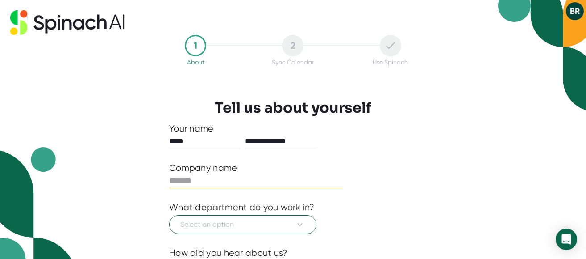
click at [186, 182] on input "text" at bounding box center [256, 180] width 174 height 14
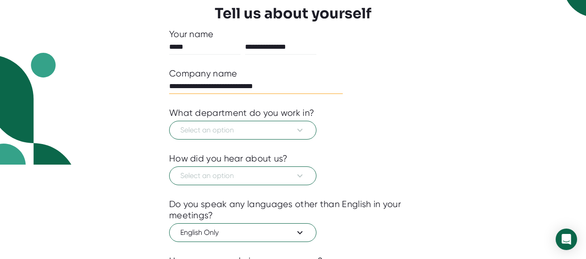
scroll to position [186, 0]
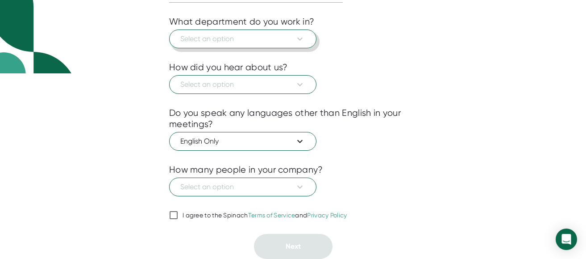
type input "**********"
click at [299, 37] on icon at bounding box center [300, 38] width 11 height 11
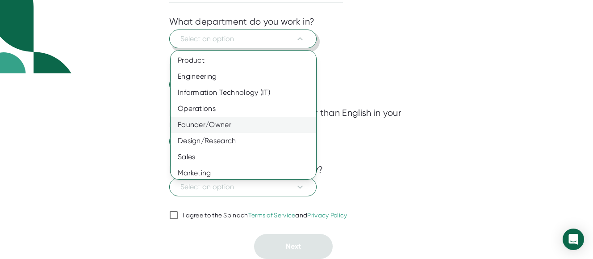
click at [223, 123] on div "Founder/Owner" at bounding box center [247, 125] width 152 height 16
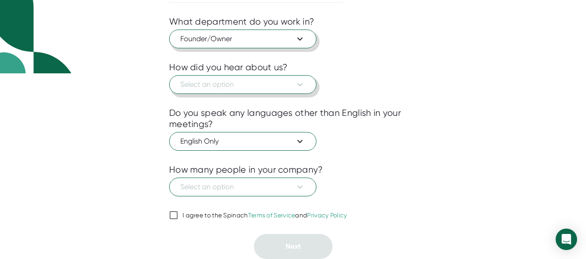
click at [300, 86] on icon at bounding box center [300, 84] width 11 height 11
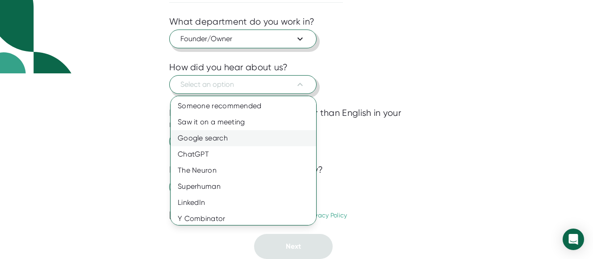
click at [245, 133] on div "Google search" at bounding box center [247, 138] width 152 height 16
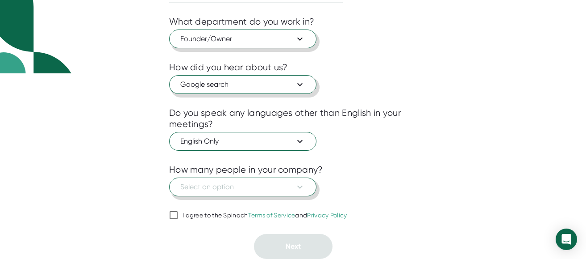
click at [301, 185] on icon at bounding box center [300, 186] width 11 height 11
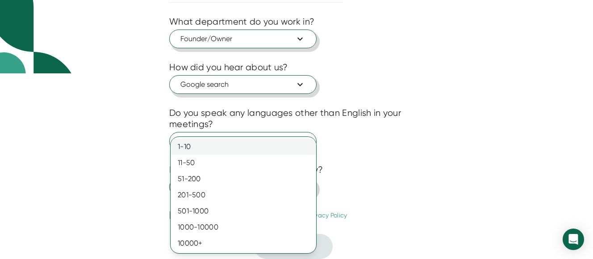
click at [217, 143] on div "1-10" at bounding box center [244, 146] width 146 height 16
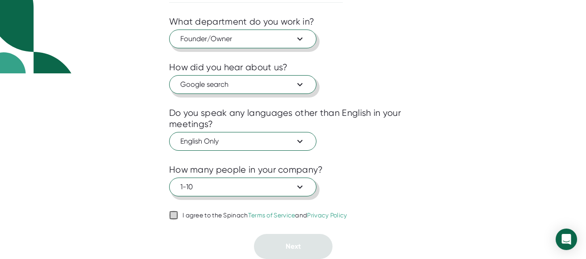
click at [179, 215] on icon at bounding box center [173, 214] width 11 height 11
click at [178, 215] on input "I agree to the Spinach Terms of Service and Privacy Policy" at bounding box center [173, 214] width 9 height 11
checkbox input "true"
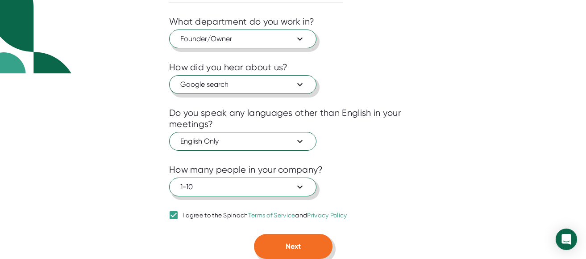
click at [301, 244] on button "Next" at bounding box center [293, 246] width 79 height 25
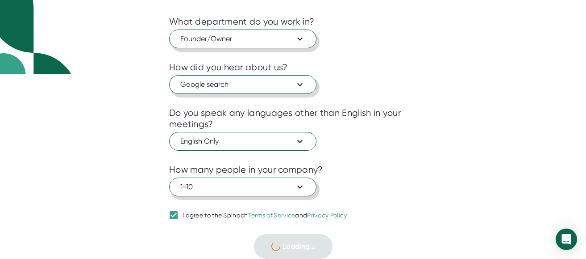
scroll to position [39, 0]
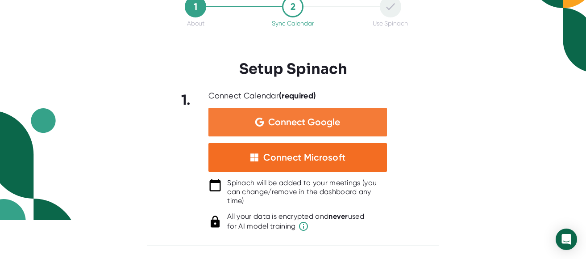
click at [326, 121] on span "Connect Google" at bounding box center [304, 121] width 72 height 9
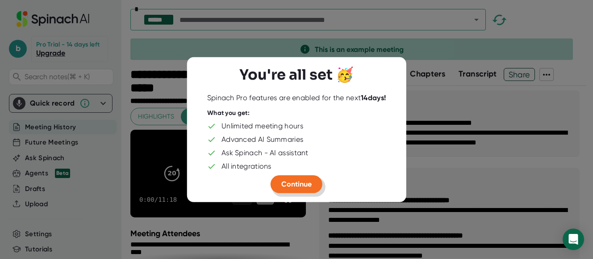
click at [294, 183] on span "Continue" at bounding box center [296, 183] width 30 height 8
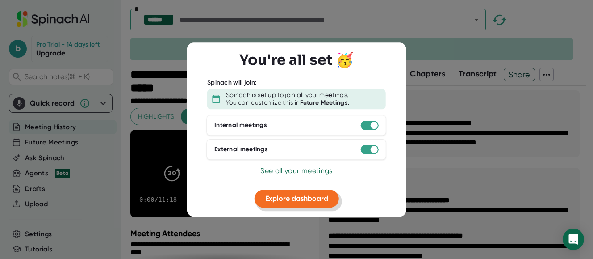
click at [307, 198] on span "Explore dashboard" at bounding box center [296, 198] width 63 height 8
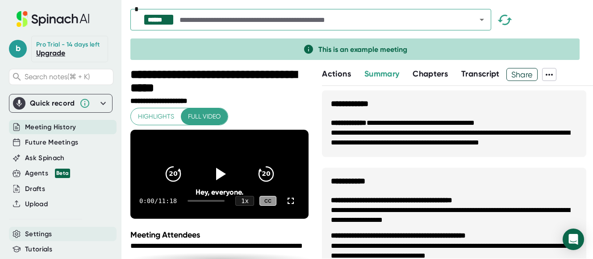
click at [33, 239] on span "Settings" at bounding box center [38, 234] width 27 height 10
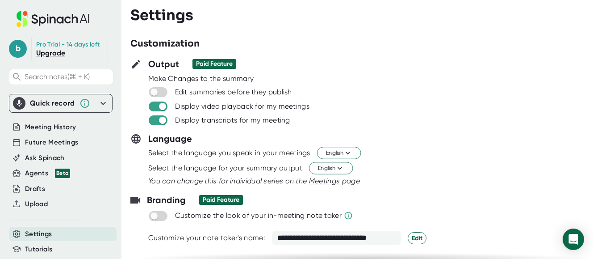
click at [42, 44] on div "Pro Trial - 14 days left" at bounding box center [67, 45] width 63 height 8
click at [19, 54] on span "b" at bounding box center [18, 49] width 18 height 18
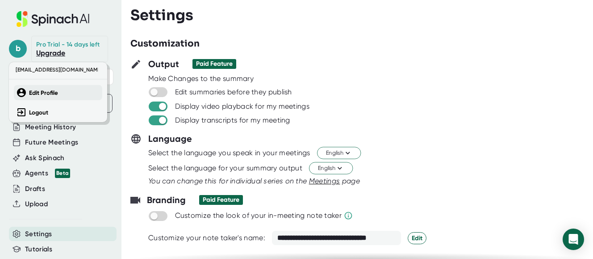
click at [34, 91] on b "Edit Profile" at bounding box center [43, 93] width 29 height 8
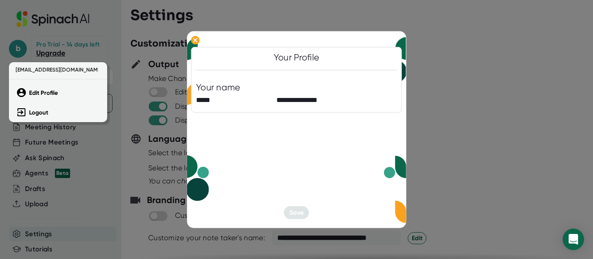
click at [194, 41] on div at bounding box center [296, 129] width 593 height 259
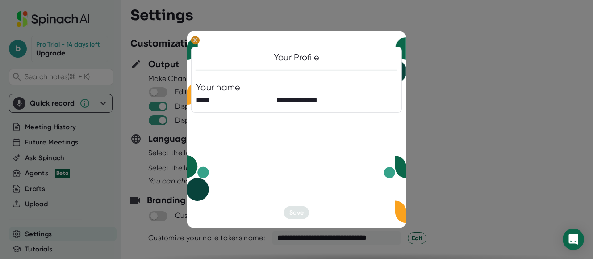
click at [196, 39] on icon at bounding box center [195, 40] width 4 height 4
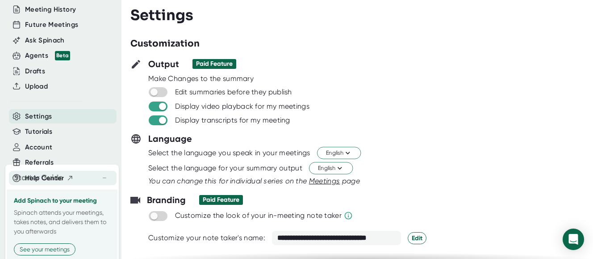
scroll to position [117, 0]
click at [32, 152] on span "Account" at bounding box center [38, 147] width 27 height 10
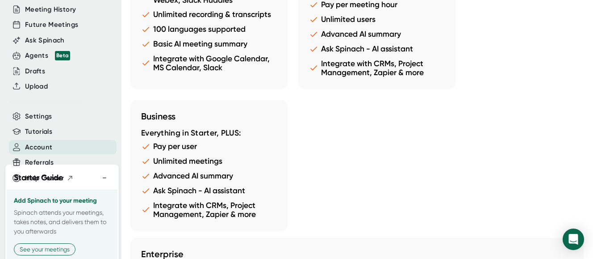
scroll to position [910, 0]
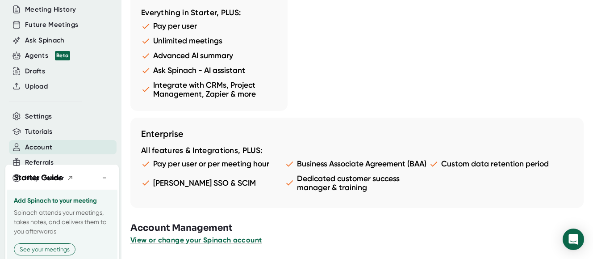
click at [221, 238] on span "View or change your Spinach account" at bounding box center [195, 239] width 131 height 8
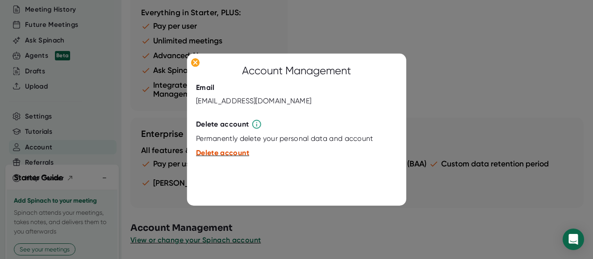
click at [226, 155] on span "Delete account" at bounding box center [222, 152] width 53 height 8
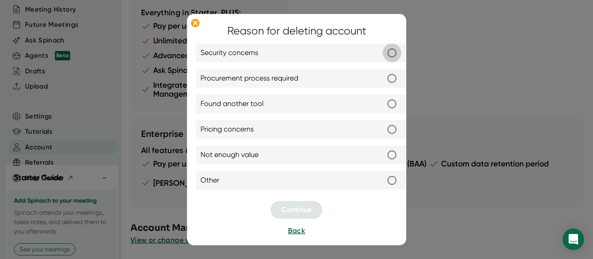
click at [394, 50] on input "Security concerns" at bounding box center [392, 52] width 19 height 19
radio input "true"
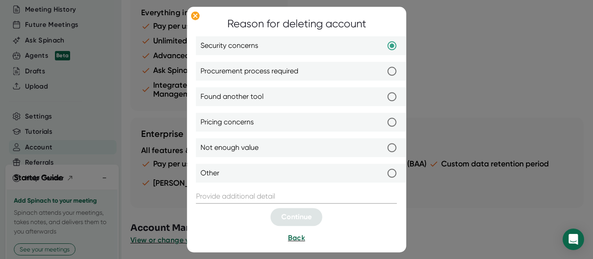
click at [391, 148] on input "Not enough value" at bounding box center [392, 147] width 19 height 19
radio input "true"
click at [391, 45] on input "Security concerns" at bounding box center [392, 45] width 19 height 19
radio input "true"
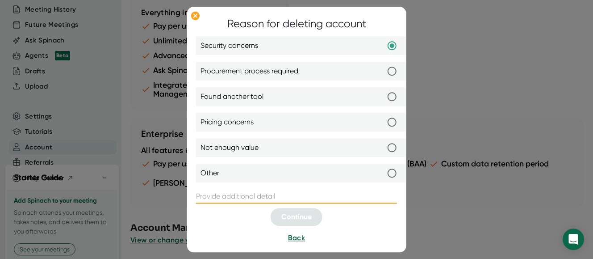
click at [284, 196] on input "text" at bounding box center [296, 196] width 201 height 14
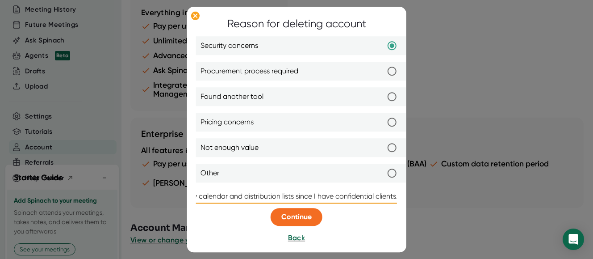
scroll to position [0, 110]
type input "I have reconsidered access to my calendar and distribution lists since I have c…"
click at [286, 217] on span "Continue" at bounding box center [296, 216] width 30 height 8
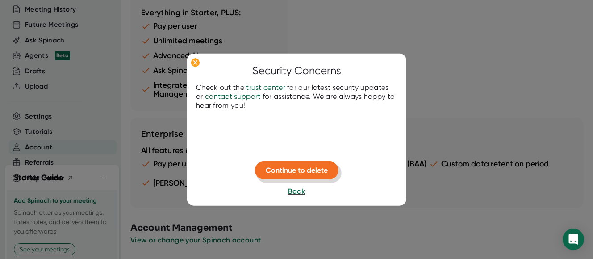
click at [301, 167] on span "Continue to delete" at bounding box center [297, 170] width 62 height 8
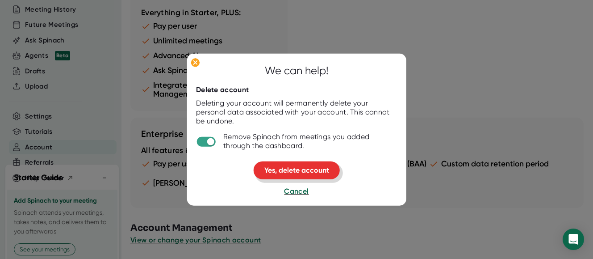
click at [302, 171] on span "Yes, delete account" at bounding box center [296, 170] width 65 height 8
